Goal: Transaction & Acquisition: Purchase product/service

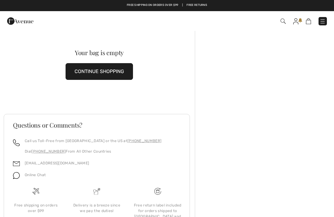
click at [120, 71] on button "CONTINUE SHOPPING" at bounding box center [100, 71] width 68 height 17
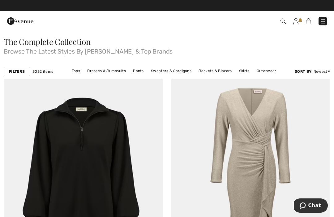
click at [79, 69] on link "Tops" at bounding box center [76, 71] width 15 height 8
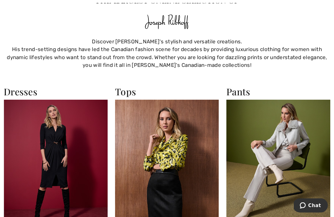
scroll to position [738, 0]
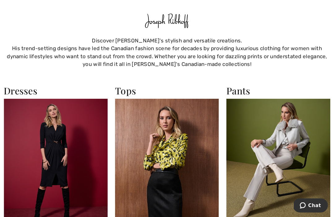
click at [168, 150] on img at bounding box center [167, 162] width 104 height 127
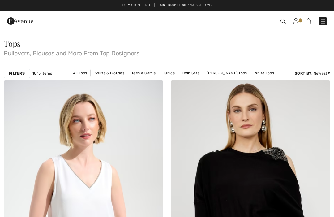
checkbox input "true"
click at [219, 73] on link "[PERSON_NAME] Tops" at bounding box center [227, 73] width 46 height 8
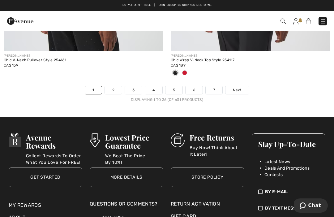
scroll to position [4972, 0]
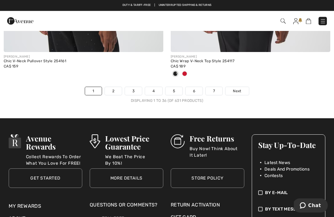
click at [244, 87] on link "Next" at bounding box center [237, 91] width 23 height 8
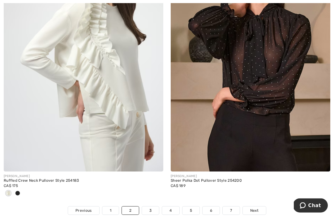
scroll to position [4832, 0]
click at [258, 208] on span "Next" at bounding box center [254, 211] width 8 height 6
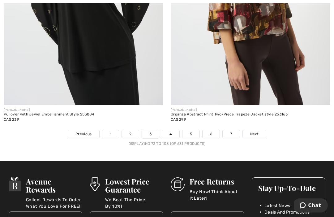
scroll to position [4909, 0]
click at [259, 130] on link "Next" at bounding box center [254, 134] width 23 height 8
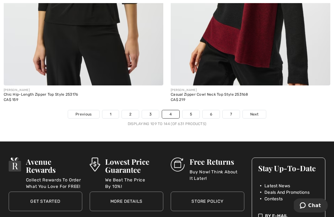
scroll to position [4939, 0]
click at [257, 111] on span "Next" at bounding box center [254, 114] width 8 height 6
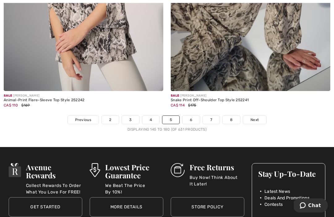
scroll to position [4862, 0]
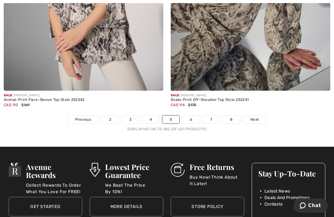
click at [258, 117] on span "Next" at bounding box center [255, 120] width 8 height 6
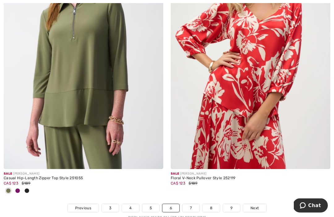
scroll to position [4907, 0]
click at [259, 205] on span "Next" at bounding box center [255, 208] width 8 height 6
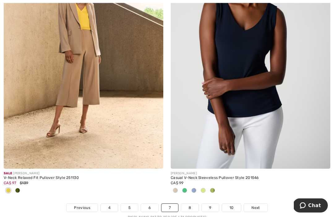
scroll to position [4836, 0]
click at [259, 206] on link "Next" at bounding box center [255, 207] width 23 height 8
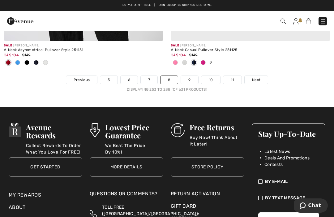
scroll to position [4974, 0]
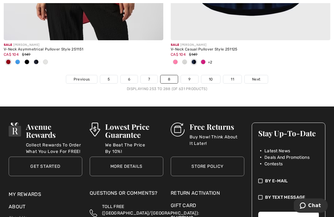
click at [259, 76] on span "Next" at bounding box center [256, 79] width 8 height 6
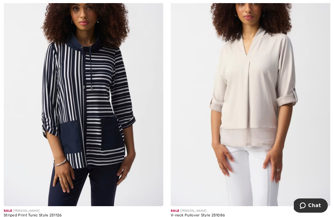
scroll to position [659, 0]
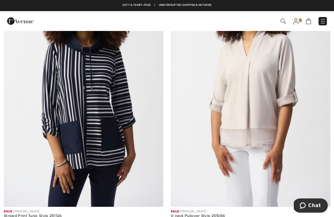
click at [96, 114] on img at bounding box center [84, 87] width 160 height 240
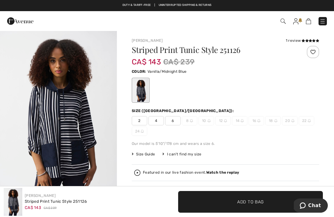
click at [174, 122] on span "6" at bounding box center [172, 120] width 15 height 9
click at [258, 199] on span "Add to Bag" at bounding box center [250, 201] width 27 height 7
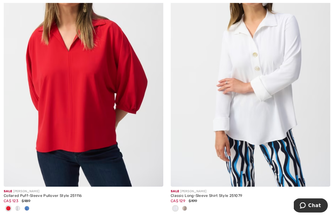
scroll to position [1502, 0]
click at [188, 206] on div at bounding box center [184, 208] width 9 height 10
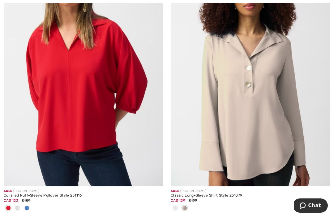
click at [265, 114] on img at bounding box center [251, 67] width 160 height 240
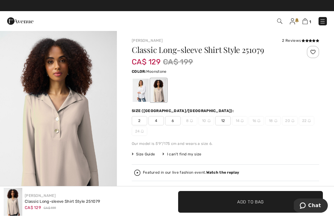
click at [176, 127] on div "2 4 6 8 10 12 14 16 18 20 22 24" at bounding box center [226, 126] width 188 height 20
click at [172, 117] on span "6" at bounding box center [172, 120] width 15 height 9
click at [255, 200] on span "Add to Bag" at bounding box center [250, 201] width 27 height 7
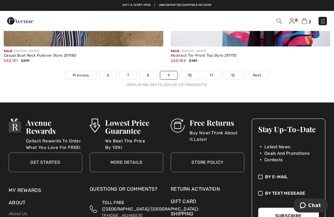
scroll to position [4968, 0]
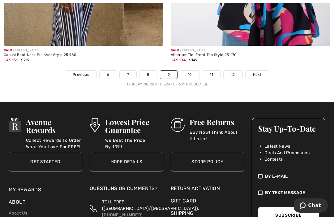
click at [259, 72] on span "Next" at bounding box center [257, 75] width 8 height 6
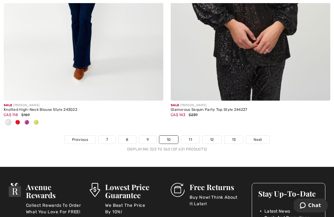
scroll to position [4914, 0]
click at [258, 138] on link "Next" at bounding box center [257, 140] width 23 height 8
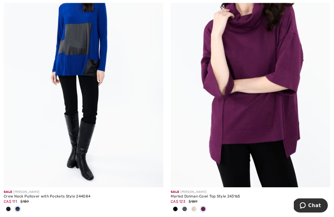
scroll to position [2885, 0]
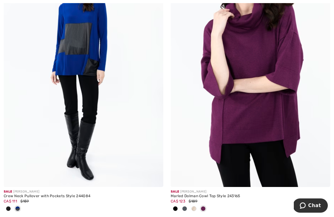
click at [185, 207] on span at bounding box center [184, 208] width 5 height 5
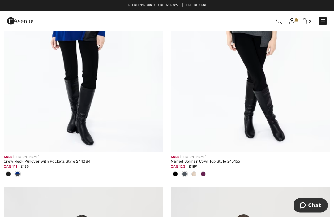
scroll to position [2920, 0]
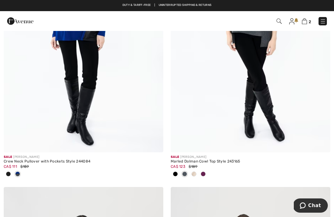
click at [258, 67] on img at bounding box center [251, 33] width 160 height 240
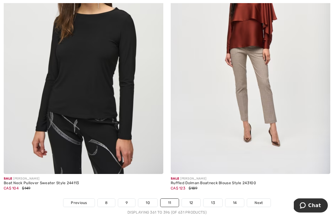
scroll to position [4827, 0]
click at [263, 200] on span "Next" at bounding box center [259, 203] width 8 height 6
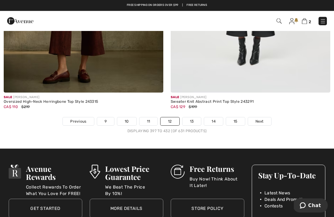
scroll to position [4901, 0]
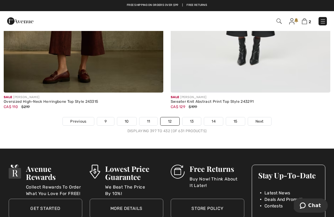
click at [262, 119] on span "Next" at bounding box center [260, 122] width 8 height 6
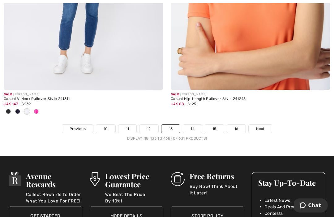
scroll to position [4945, 0]
click at [263, 126] on span "Next" at bounding box center [260, 129] width 8 height 6
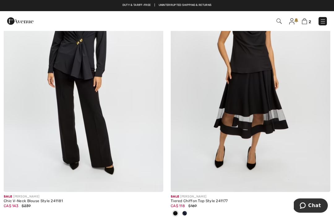
scroll to position [3999, 0]
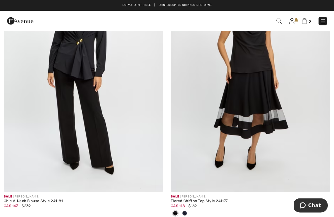
click at [92, 107] on img at bounding box center [84, 73] width 160 height 240
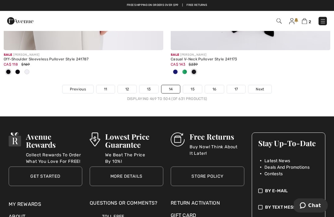
scroll to position [4964, 0]
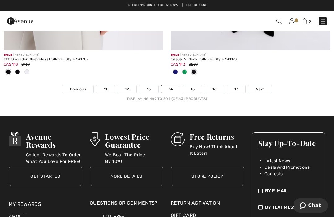
click at [256, 86] on span "Next" at bounding box center [260, 89] width 8 height 6
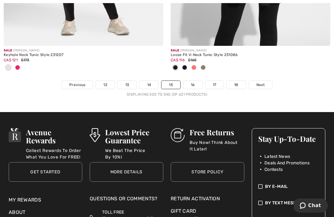
scroll to position [4938, 0]
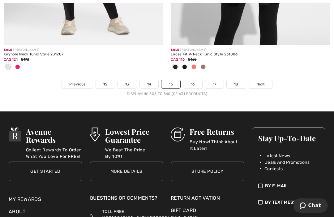
click at [261, 80] on link "Next" at bounding box center [260, 84] width 23 height 8
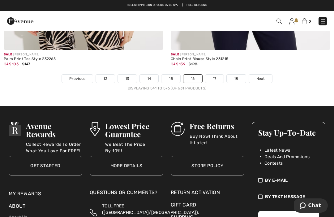
scroll to position [4931, 0]
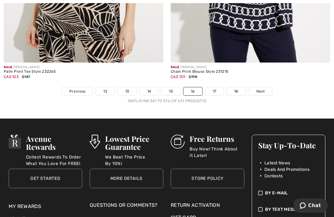
click at [266, 87] on link "Next" at bounding box center [260, 91] width 23 height 8
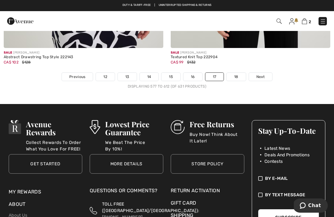
scroll to position [4885, 0]
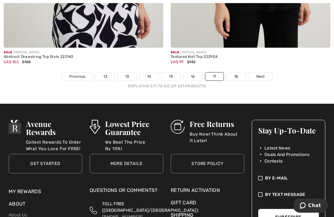
click at [267, 72] on link "Next" at bounding box center [260, 76] width 23 height 8
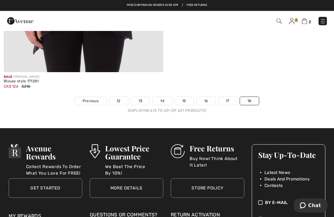
scroll to position [2674, 0]
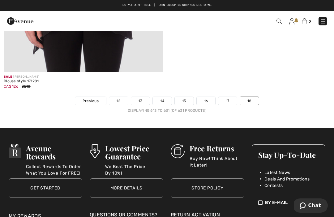
click at [121, 100] on link "12" at bounding box center [118, 101] width 19 height 8
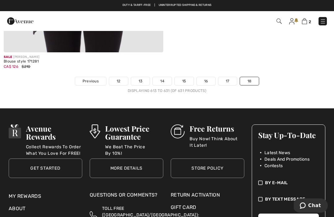
click at [279, 19] on img at bounding box center [279, 21] width 5 height 5
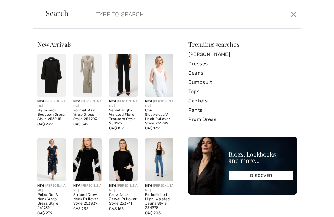
click at [207, 101] on link "Jackets" at bounding box center [243, 100] width 108 height 9
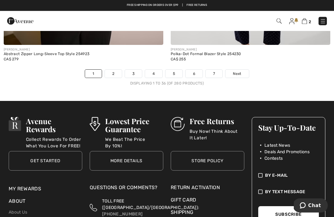
scroll to position [4938, 0]
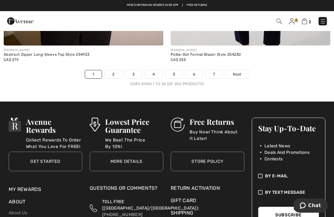
click at [239, 72] on span "Next" at bounding box center [237, 75] width 8 height 6
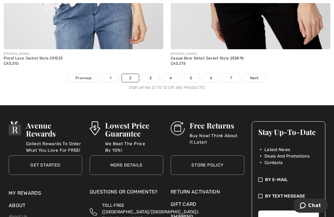
scroll to position [4904, 0]
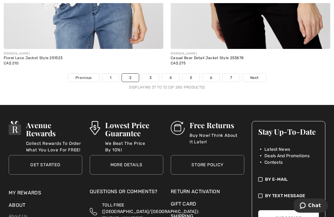
click at [256, 75] on span "Next" at bounding box center [254, 78] width 8 height 6
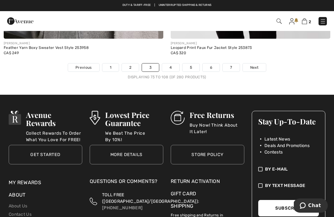
scroll to position [4943, 0]
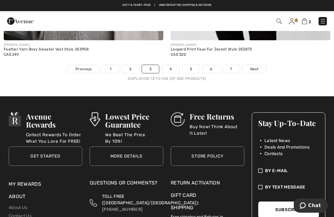
click at [259, 65] on link "Next" at bounding box center [254, 69] width 23 height 8
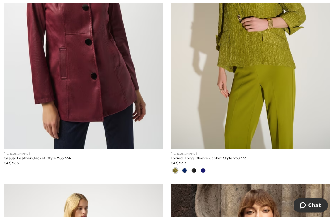
scroll to position [696, 0]
click at [286, 120] on img at bounding box center [251, 30] width 160 height 240
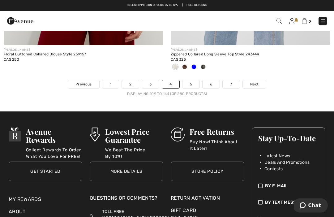
scroll to position [4897, 0]
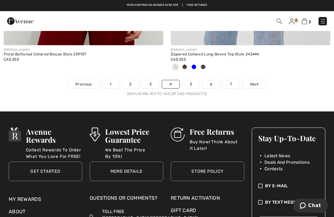
click at [256, 81] on span "Next" at bounding box center [254, 84] width 8 height 6
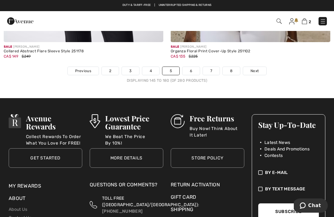
scroll to position [4943, 0]
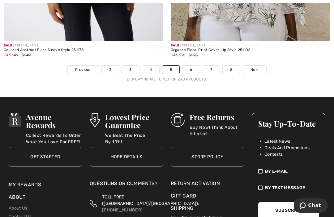
click at [258, 67] on span "Next" at bounding box center [255, 70] width 8 height 6
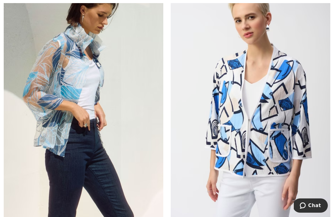
scroll to position [2885, 0]
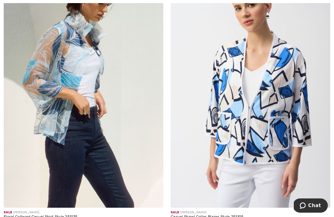
click at [152, 196] on img at bounding box center [154, 199] width 6 height 6
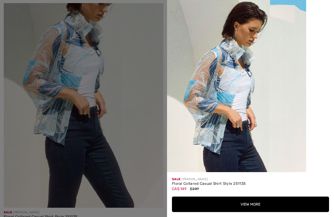
click at [253, 212] on button "View More" at bounding box center [250, 204] width 157 height 15
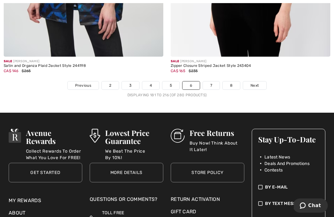
scroll to position [4940, 0]
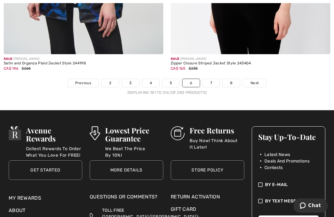
click at [257, 80] on span "Next" at bounding box center [255, 83] width 8 height 6
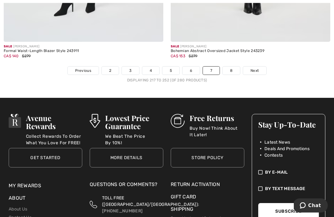
scroll to position [4893, 0]
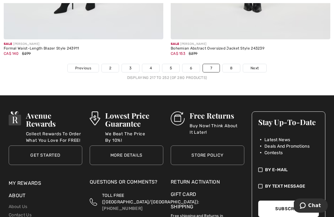
click at [254, 67] on link "Next" at bounding box center [254, 68] width 23 height 8
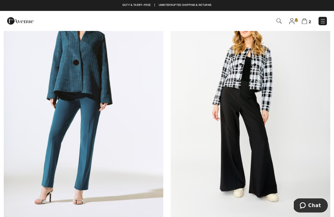
scroll to position [365, 0]
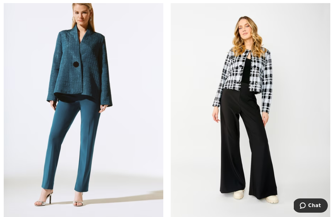
click at [84, 75] on img at bounding box center [84, 107] width 160 height 240
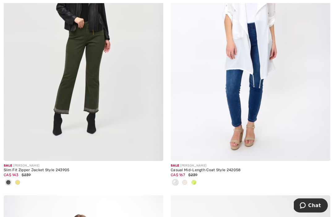
scroll to position [705, 0]
click at [251, 43] on img at bounding box center [251, 41] width 160 height 240
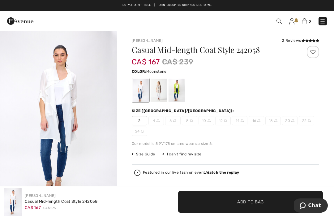
click at [159, 86] on div at bounding box center [159, 90] width 16 height 23
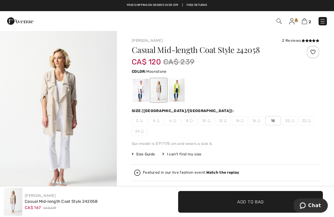
click at [175, 87] on div at bounding box center [177, 90] width 16 height 23
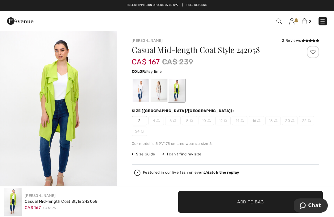
click at [139, 86] on div at bounding box center [141, 90] width 16 height 23
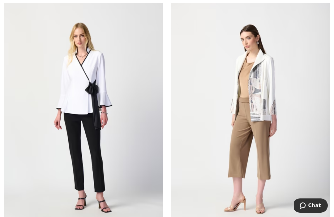
scroll to position [1769, 0]
click at [88, 86] on img at bounding box center [84, 117] width 160 height 240
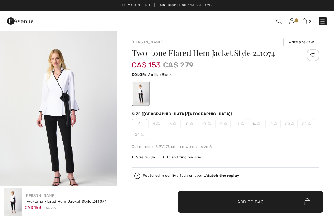
checkbox input "true"
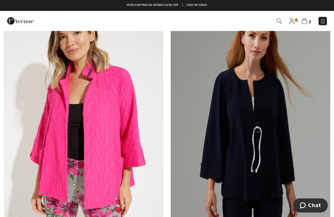
scroll to position [3681, 0]
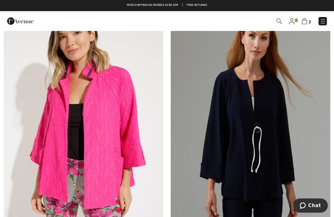
click at [303, 24] on img at bounding box center [304, 21] width 5 height 6
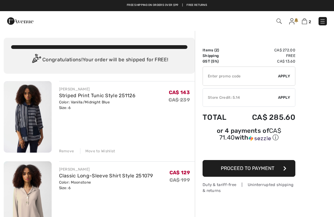
click at [30, 110] on img at bounding box center [28, 117] width 48 height 72
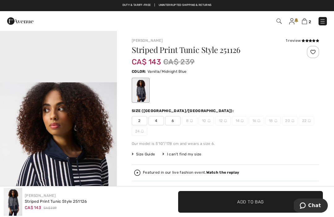
click at [306, 21] on img at bounding box center [304, 21] width 5 height 6
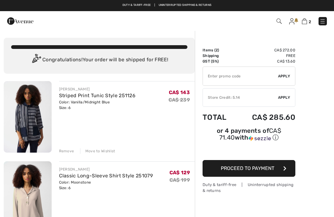
click at [264, 75] on input "TEXT" at bounding box center [240, 76] width 75 height 19
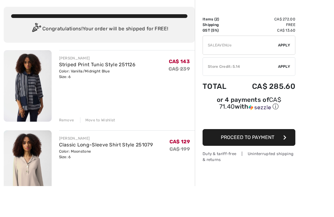
type input "SALEAVENUE"
click at [286, 73] on span "Apply" at bounding box center [284, 76] width 12 height 6
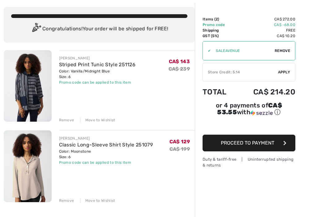
click at [25, 161] on img at bounding box center [28, 166] width 48 height 72
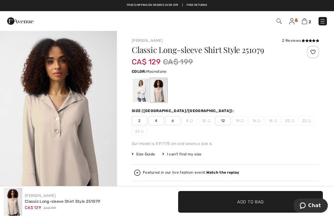
click at [305, 22] on img at bounding box center [304, 21] width 5 height 6
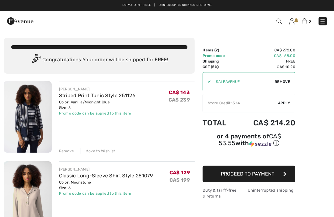
click at [259, 174] on span "Proceed to Payment" at bounding box center [248, 174] width 54 height 6
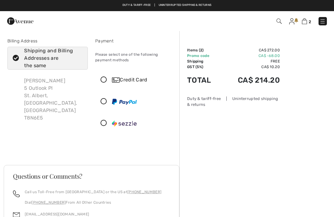
click at [104, 78] on icon at bounding box center [104, 80] width 16 height 7
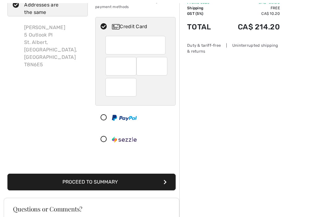
scroll to position [53, 0]
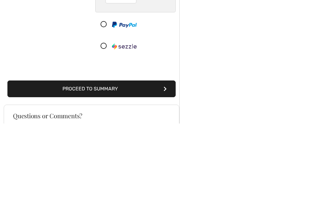
click at [136, 174] on button "Proceed to Summary" at bounding box center [91, 182] width 168 height 17
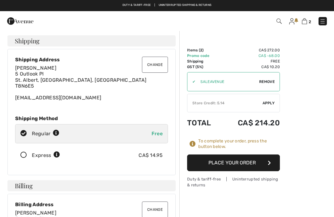
click at [243, 163] on button "Place Your Order" at bounding box center [233, 163] width 93 height 17
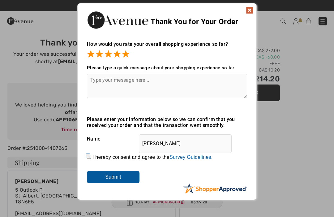
click at [119, 178] on input "Submit" at bounding box center [113, 177] width 53 height 12
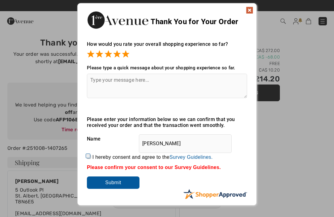
click at [249, 11] on img at bounding box center [249, 10] width 7 height 7
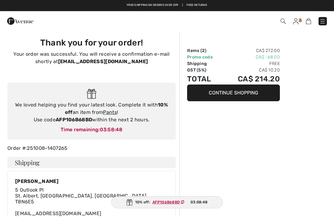
click at [322, 22] on img at bounding box center [323, 21] width 6 height 6
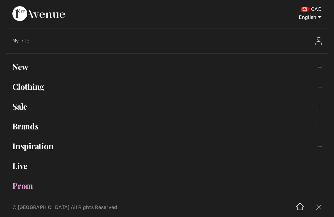
click at [319, 41] on img at bounding box center [319, 40] width 6 height 7
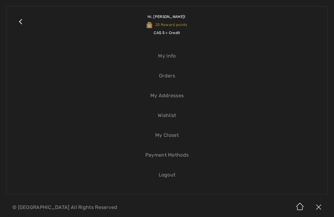
click at [163, 175] on link "Logout" at bounding box center [167, 175] width 309 height 14
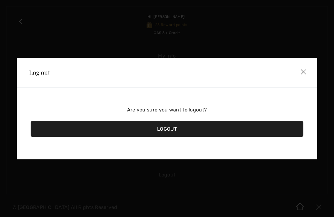
click at [170, 128] on div "Logout" at bounding box center [167, 129] width 273 height 16
